Goal: Transaction & Acquisition: Purchase product/service

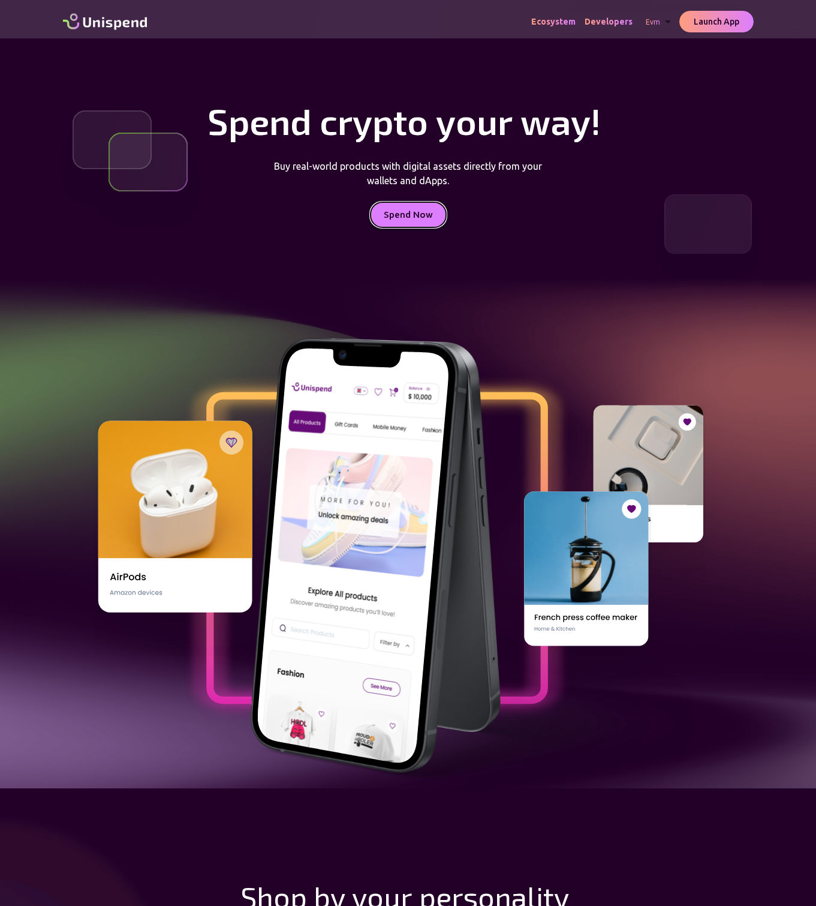
click at [408, 215] on span "Spend Now" at bounding box center [408, 215] width 49 height 16
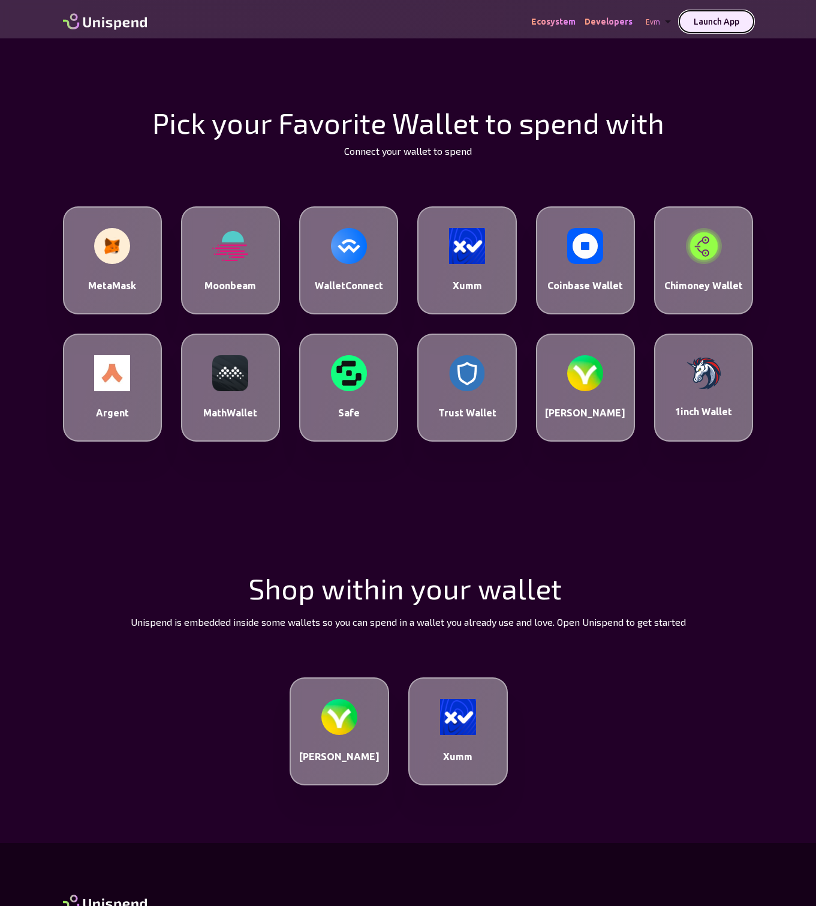
click at [716, 22] on span "Launch App" at bounding box center [717, 22] width 46 height 10
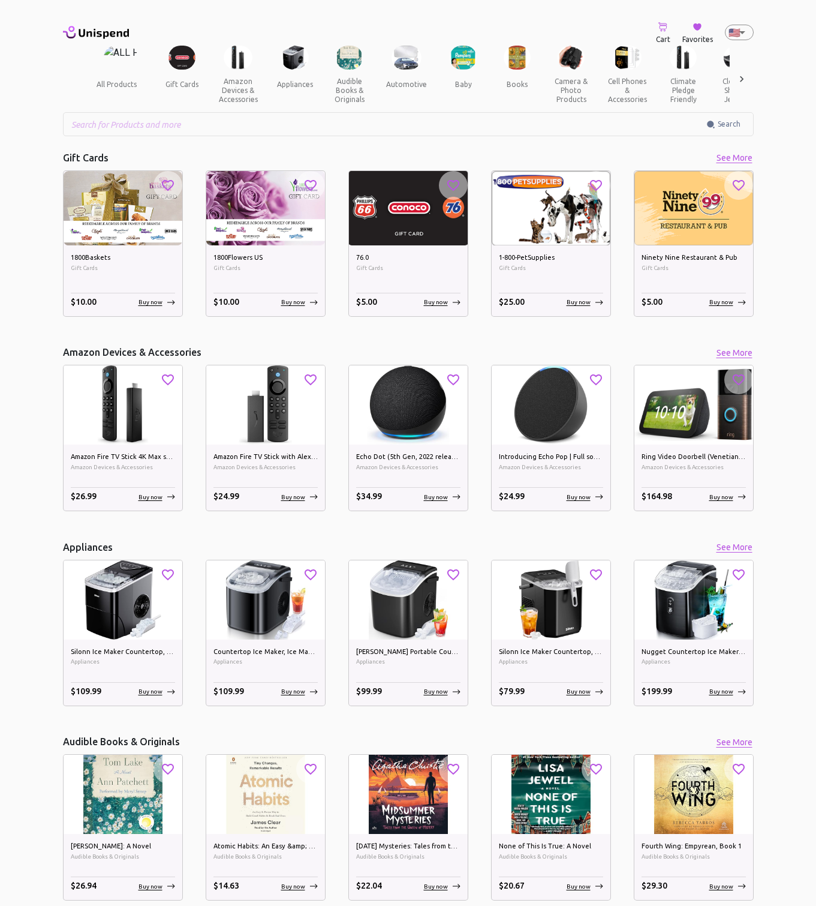
click at [182, 84] on span "gift cards" at bounding box center [182, 84] width 33 height 9
